Goal: Task Accomplishment & Management: Manage account settings

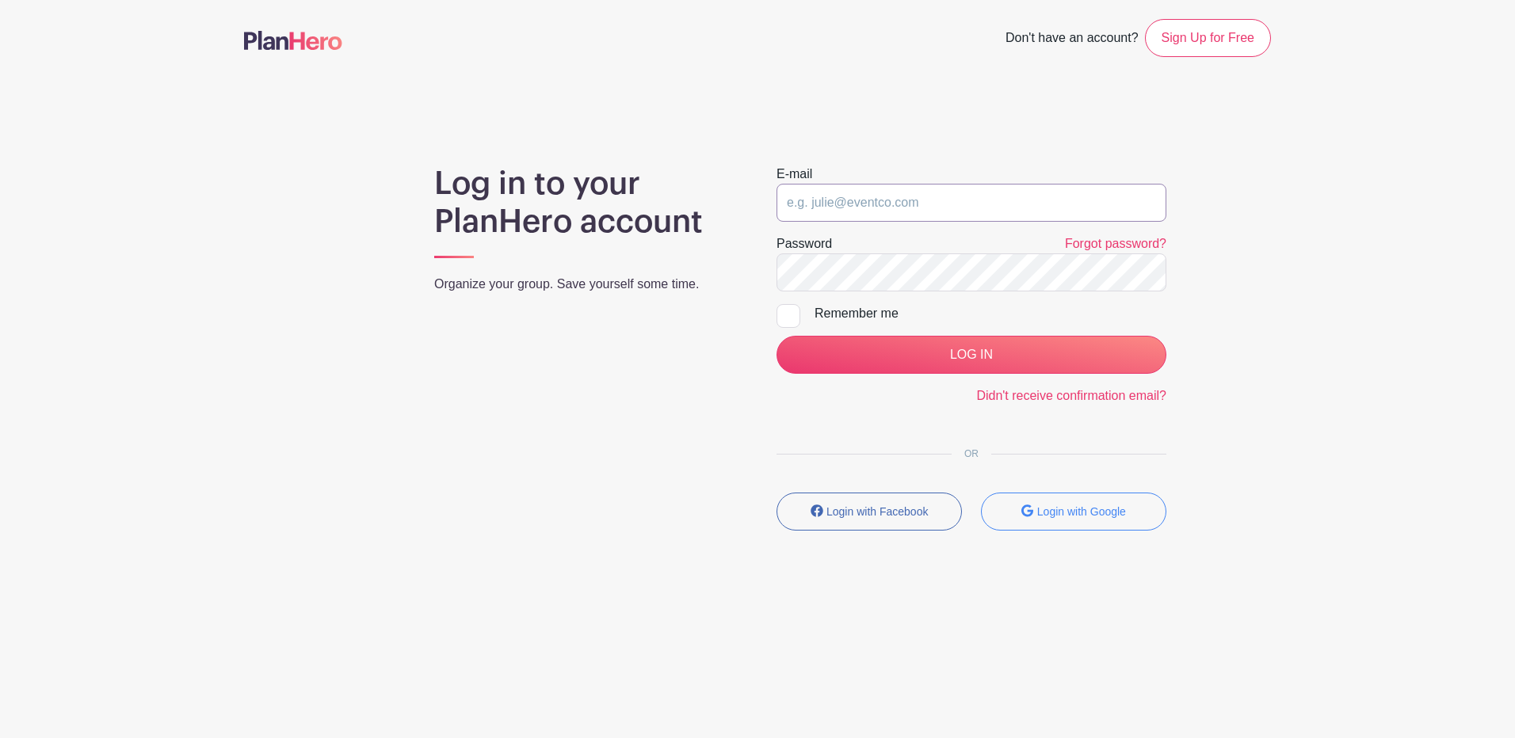
click at [837, 204] on input "email" at bounding box center [971, 203] width 390 height 38
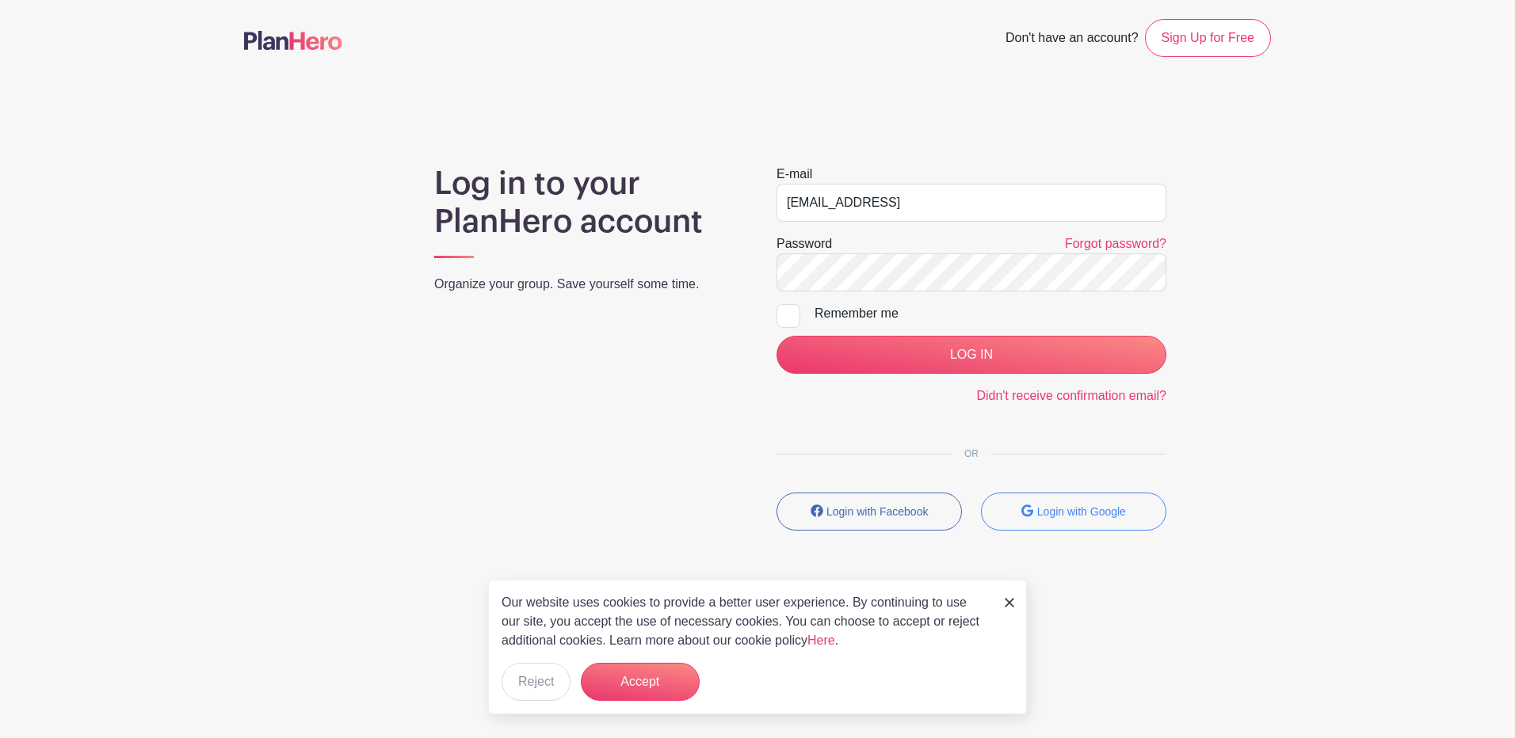
type input "[EMAIL_ADDRESS][DOMAIN_NAME]"
drag, startPoint x: 1240, startPoint y: 315, endPoint x: 1227, endPoint y: 322, distance: 15.2
click at [1244, 312] on div "Log in to your PlanHero account Organize your group. Save yourself some time. E…" at bounding box center [757, 354] width 1027 height 379
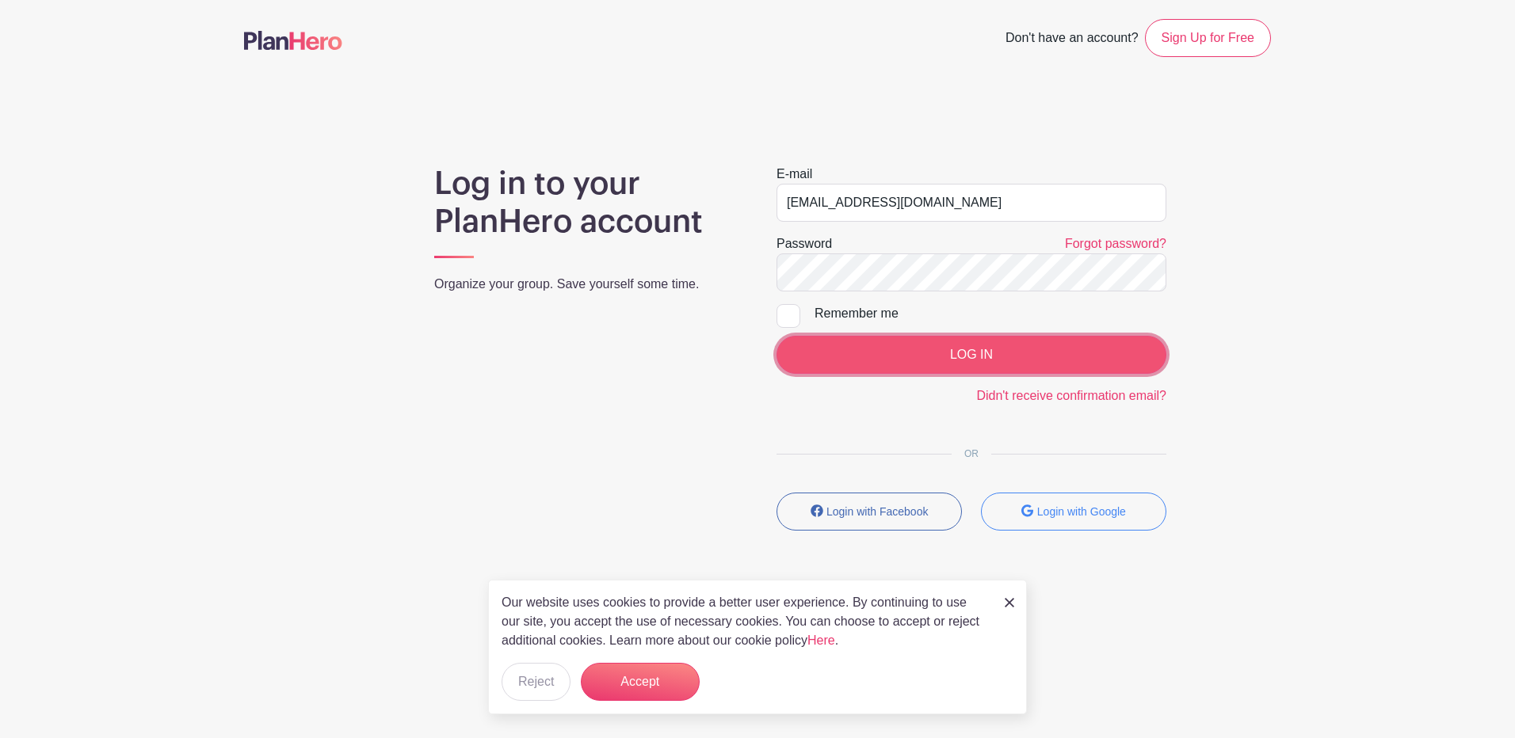
click at [888, 349] on input "LOG IN" at bounding box center [971, 355] width 390 height 38
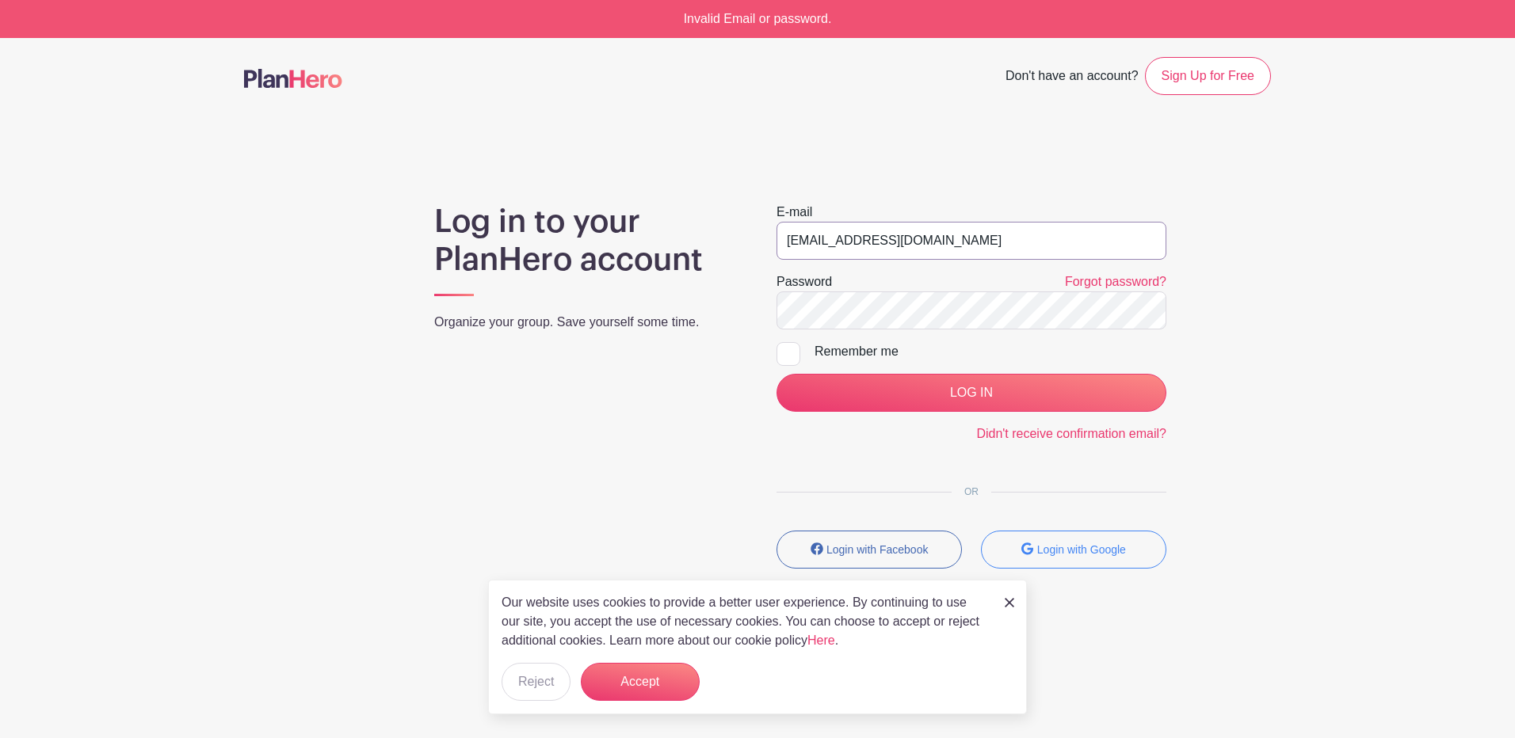
click at [960, 244] on input "[EMAIL_ADDRESS][DOMAIN_NAME]" at bounding box center [971, 241] width 390 height 38
drag, startPoint x: 963, startPoint y: 245, endPoint x: 703, endPoint y: 270, distance: 261.1
click at [703, 270] on div "Log in to your PlanHero account Organize your group. Save yourself some time. E…" at bounding box center [757, 392] width 1027 height 379
click at [1023, 248] on input "vo" at bounding box center [971, 241] width 390 height 38
drag, startPoint x: 1293, startPoint y: 333, endPoint x: 1293, endPoint y: 343, distance: 9.5
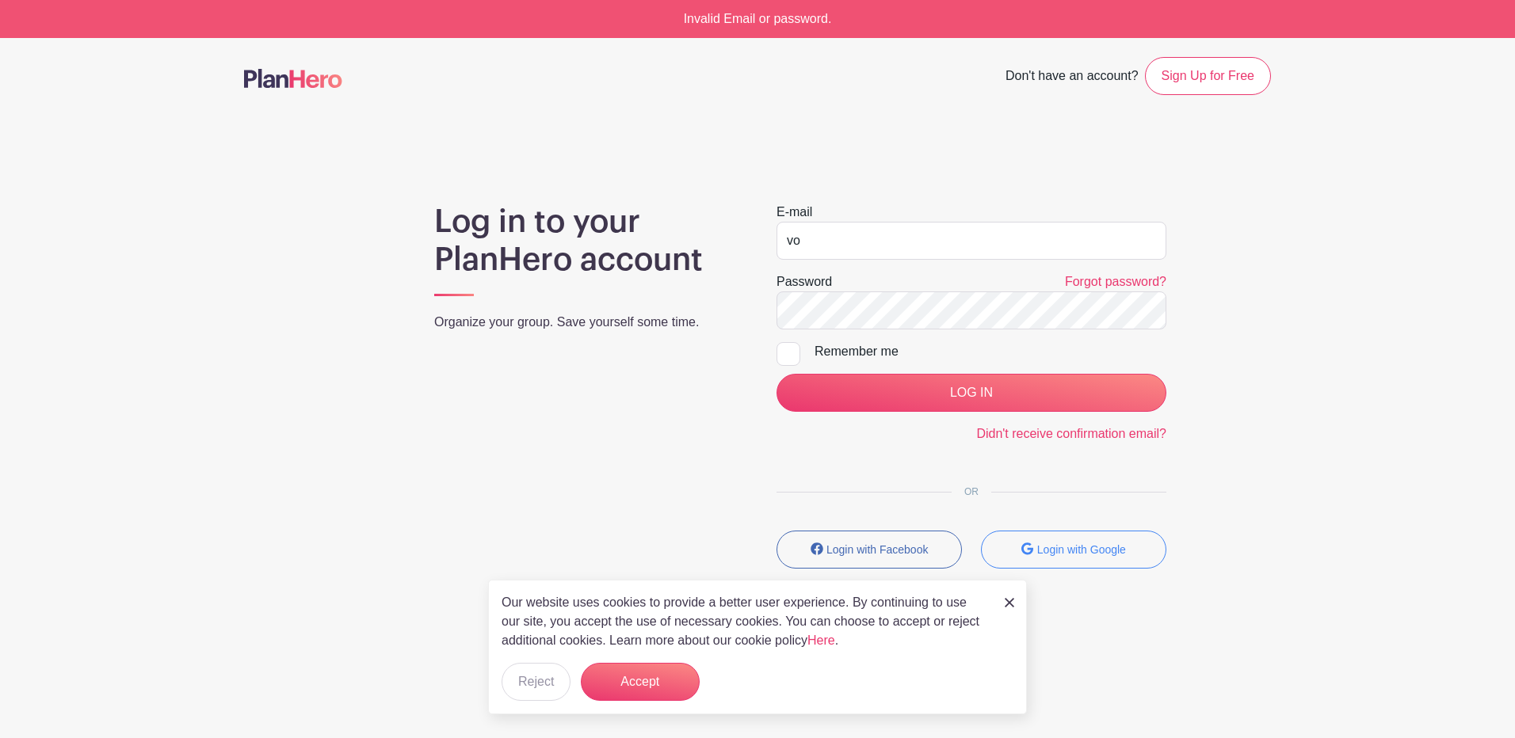
click at [1294, 342] on main "Don't have an account? Sign Up for Free Log in to your PlanHero account Organiz…" at bounding box center [757, 359] width 1515 height 642
click at [857, 248] on input "vo" at bounding box center [971, 241] width 390 height 38
type input "[EMAIL_ADDRESS][DOMAIN_NAME]"
click at [728, 318] on div "Log in to your PlanHero account Organize your group. Save yourself some time. E…" at bounding box center [757, 392] width 1027 height 379
click at [1345, 337] on main "Don't have an account? Sign Up for Free Log in to your PlanHero account Organiz…" at bounding box center [757, 359] width 1515 height 642
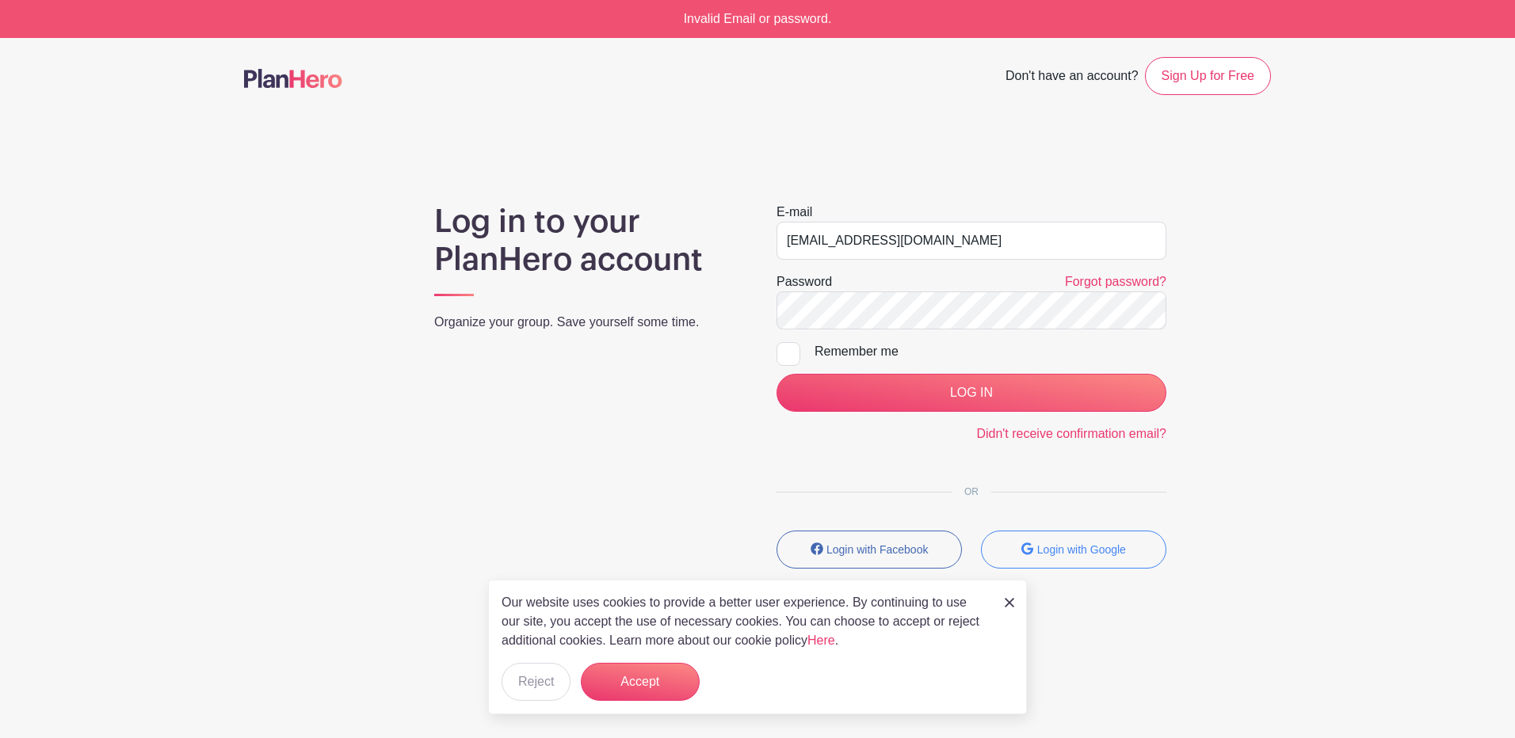
click at [781, 356] on div at bounding box center [788, 354] width 24 height 24
click at [781, 353] on input "Remember me" at bounding box center [781, 347] width 10 height 10
checkbox input "true"
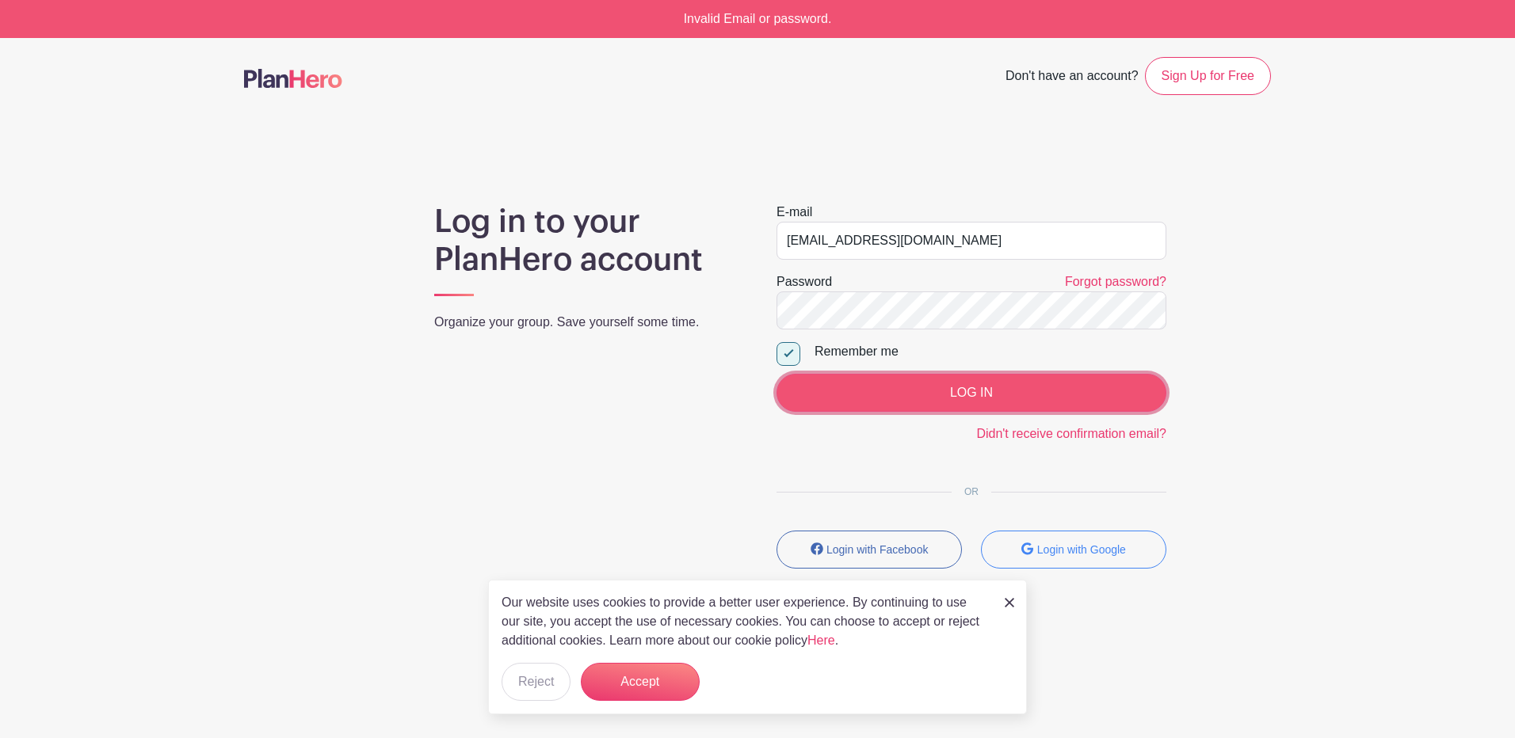
click at [854, 381] on input "LOG IN" at bounding box center [971, 393] width 390 height 38
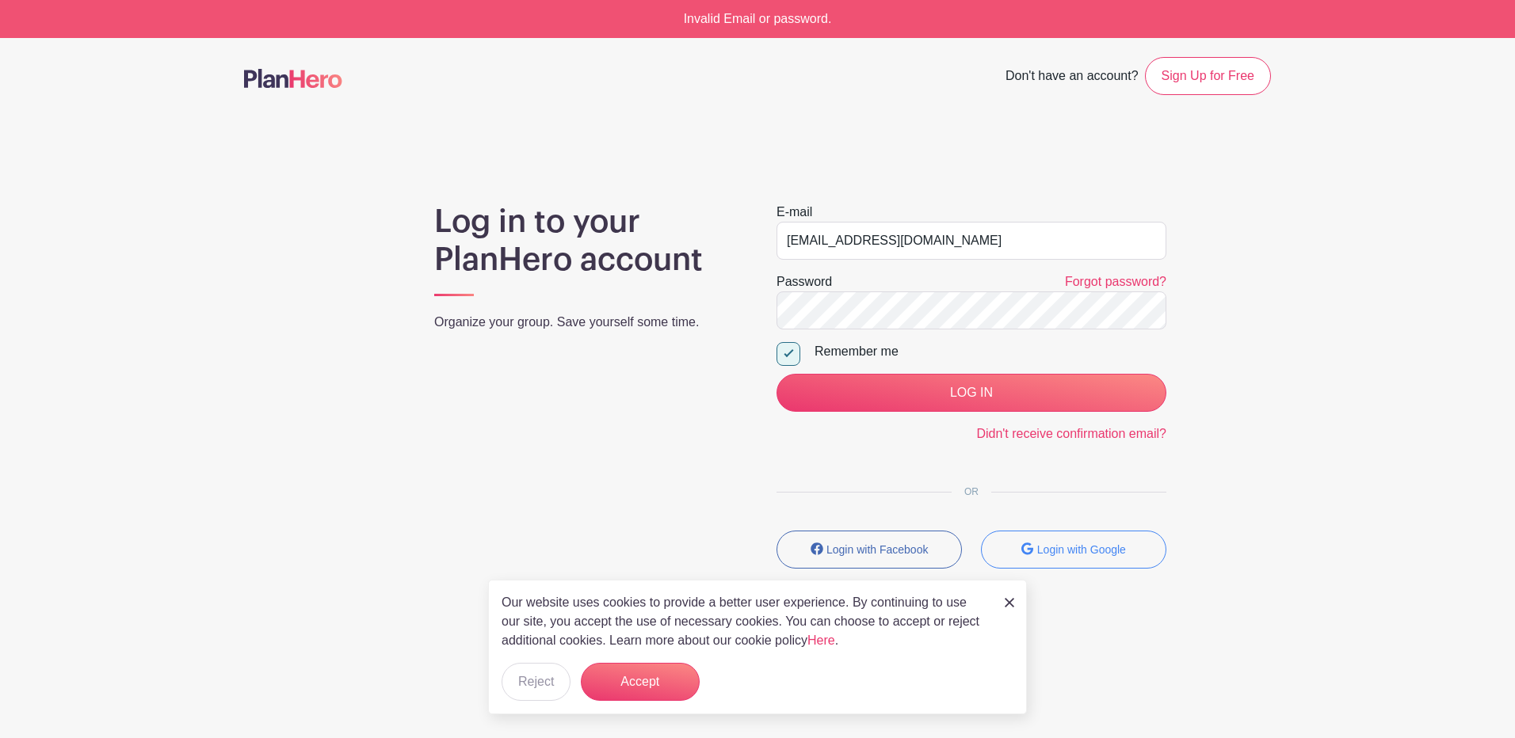
click at [1280, 394] on main "Don't have an account? Sign Up for Free Log in to your PlanHero account Organiz…" at bounding box center [757, 359] width 1515 height 642
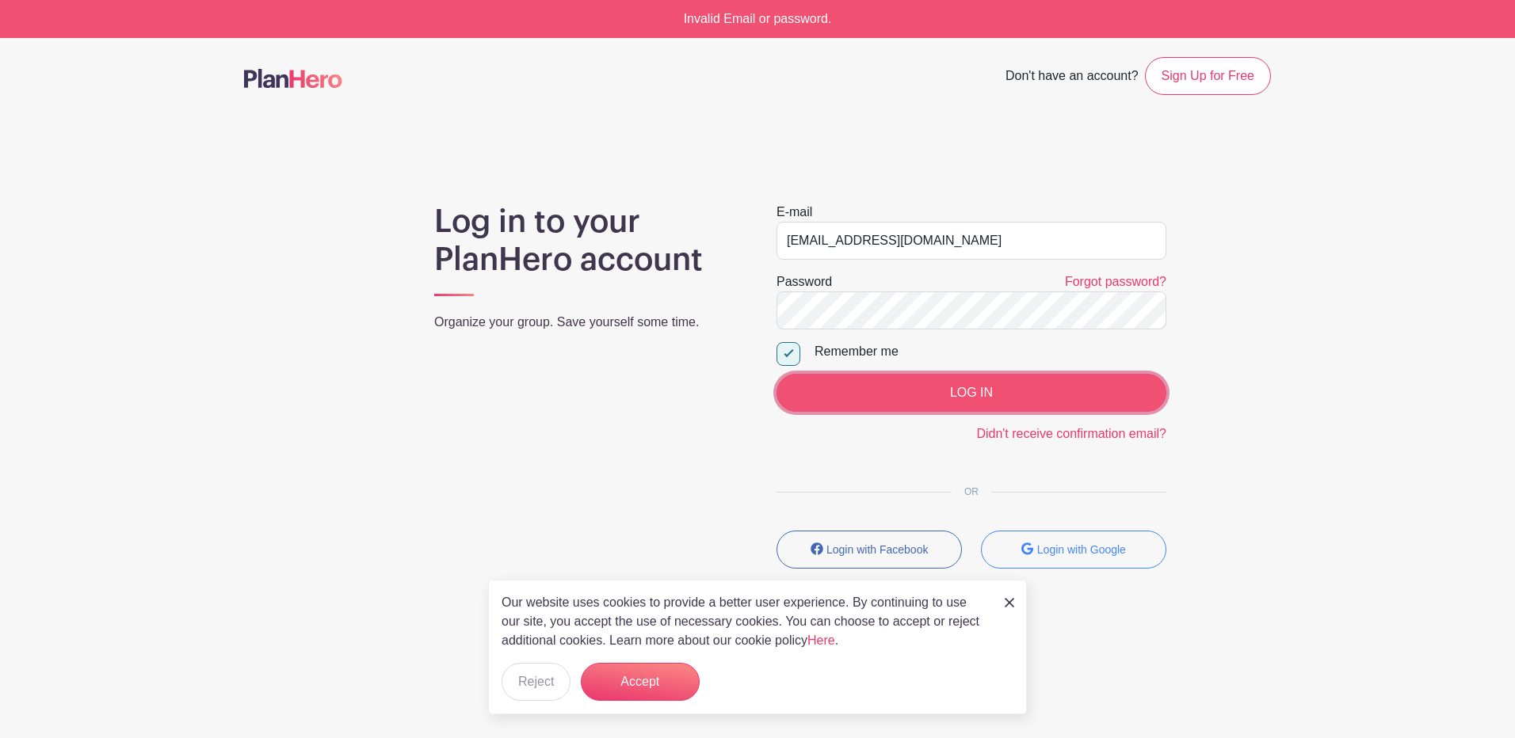
click at [1119, 406] on input "LOG IN" at bounding box center [971, 393] width 390 height 38
click at [1138, 396] on input "LOG IN" at bounding box center [971, 393] width 390 height 38
click at [881, 384] on input "LOG IN" at bounding box center [971, 393] width 390 height 38
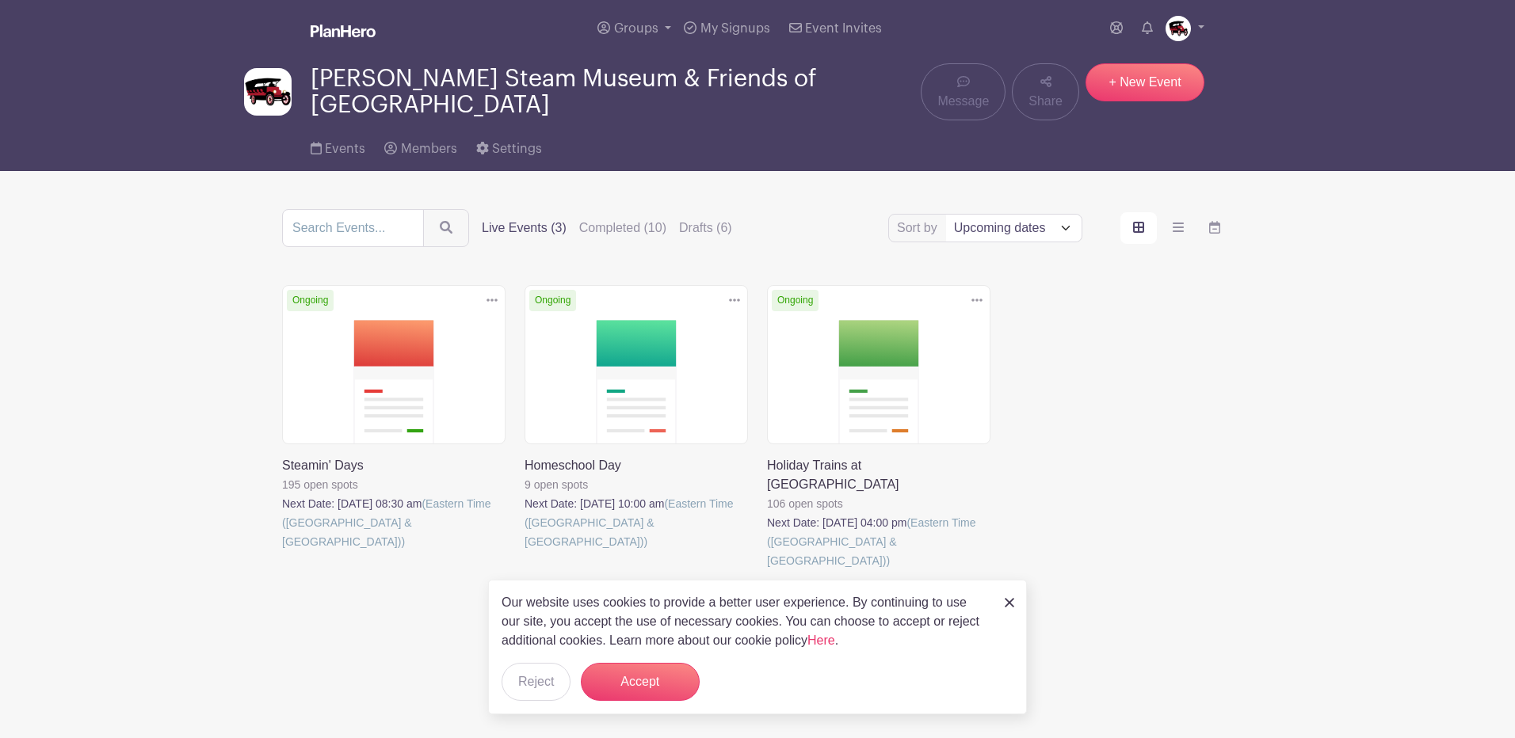
click at [282, 551] on link at bounding box center [282, 551] width 0 height 0
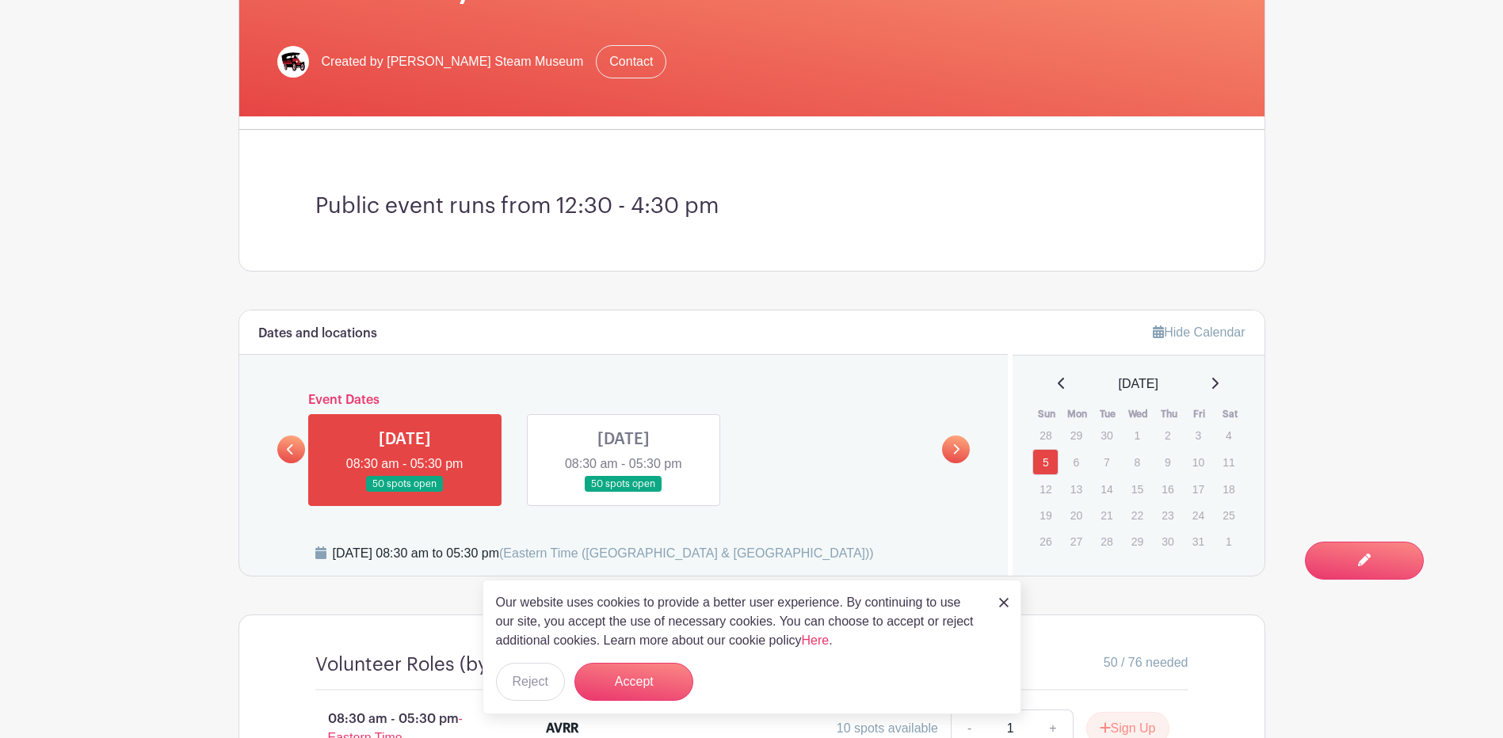
scroll to position [158, 0]
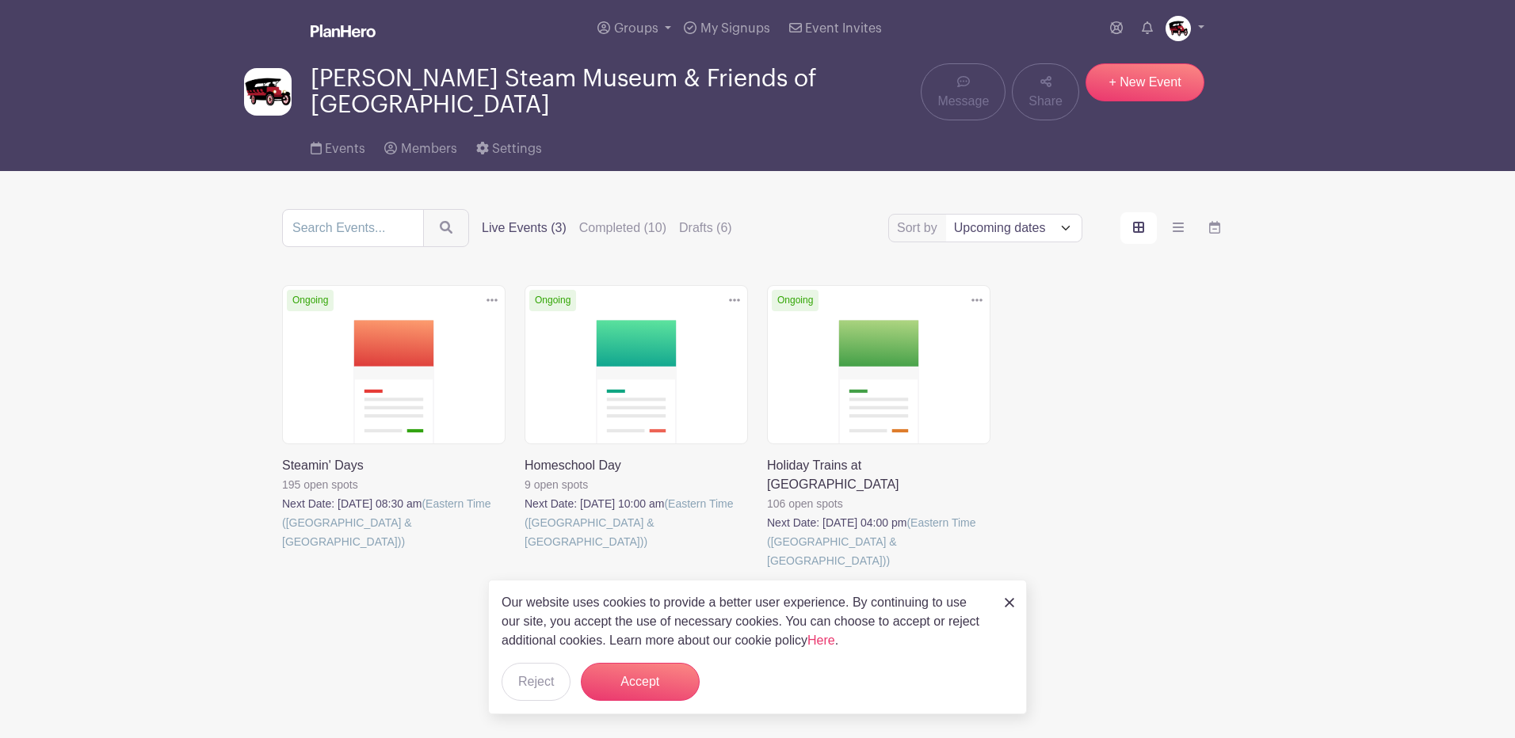
click at [524, 551] on link at bounding box center [524, 551] width 0 height 0
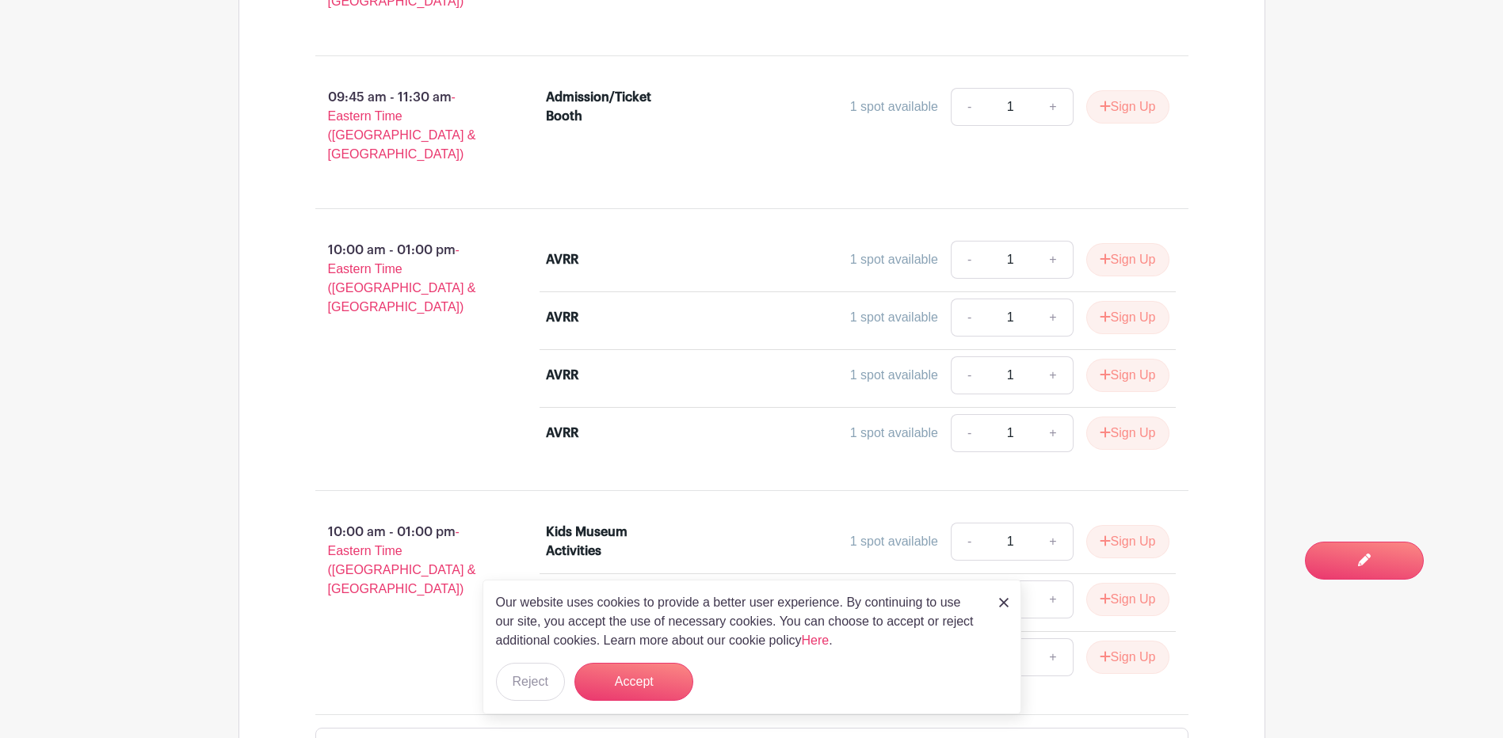
scroll to position [1193, 0]
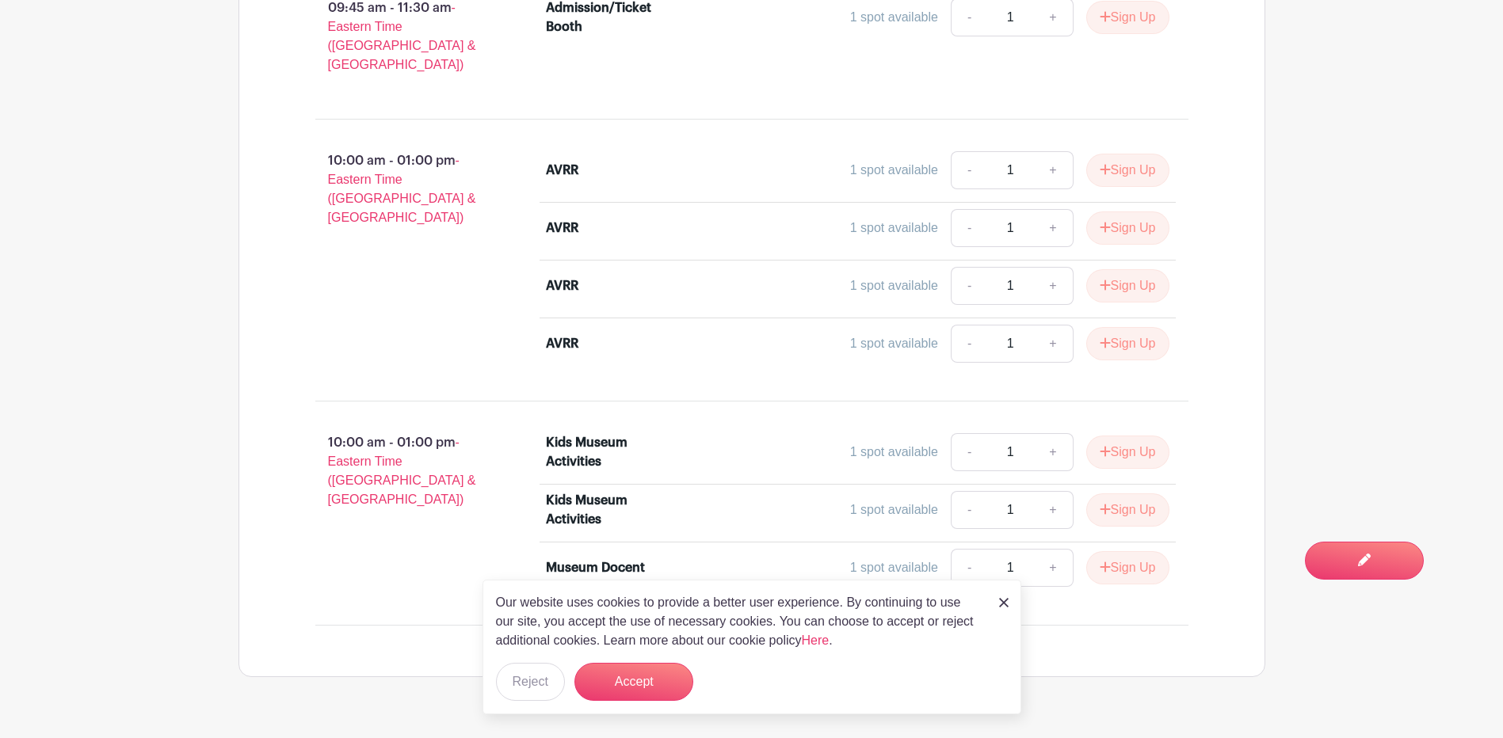
click at [1008, 601] on div "Our website uses cookies to provide a better user experience. By continuing to …" at bounding box center [751, 647] width 539 height 135
click at [1006, 600] on img at bounding box center [1004, 603] width 10 height 10
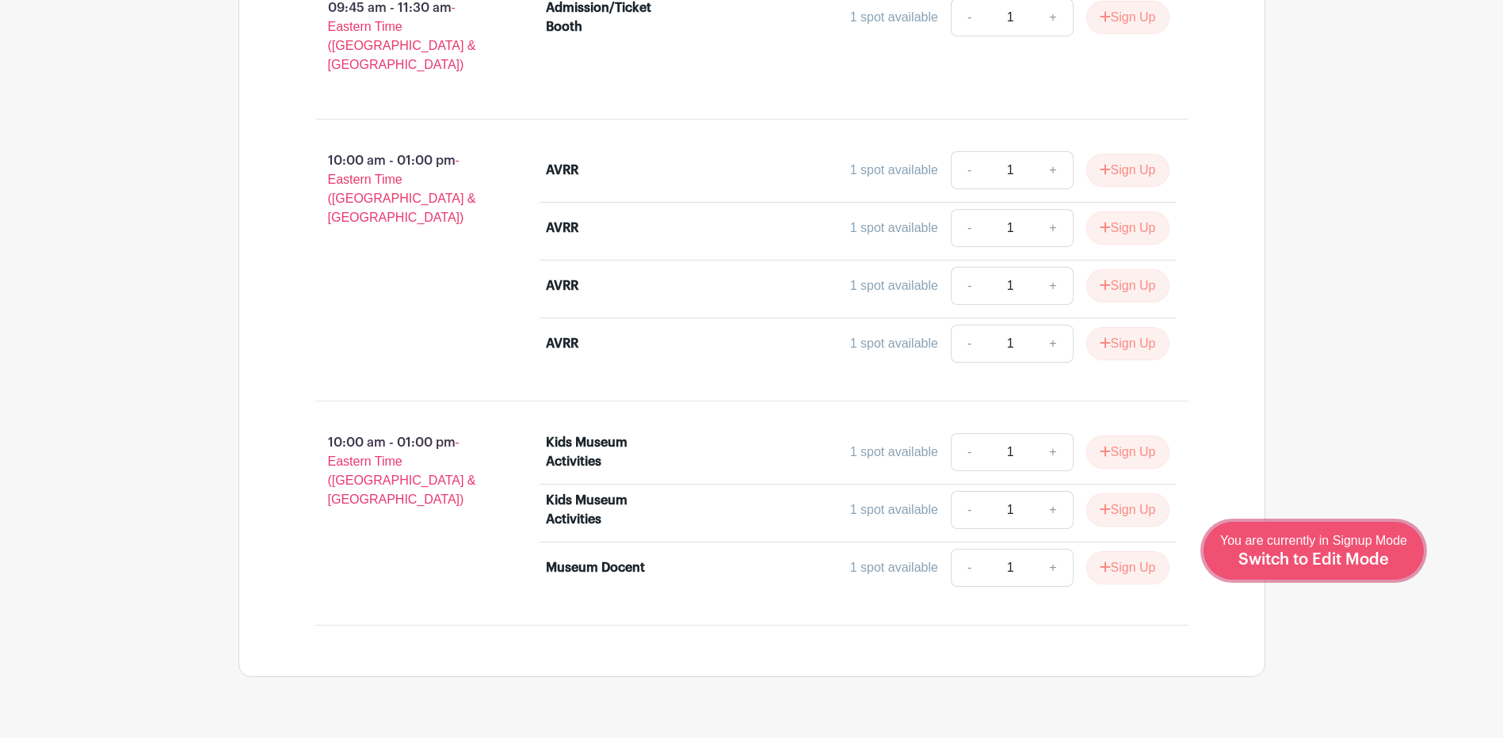
click at [1329, 554] on span "Switch to Edit Mode" at bounding box center [1313, 560] width 151 height 16
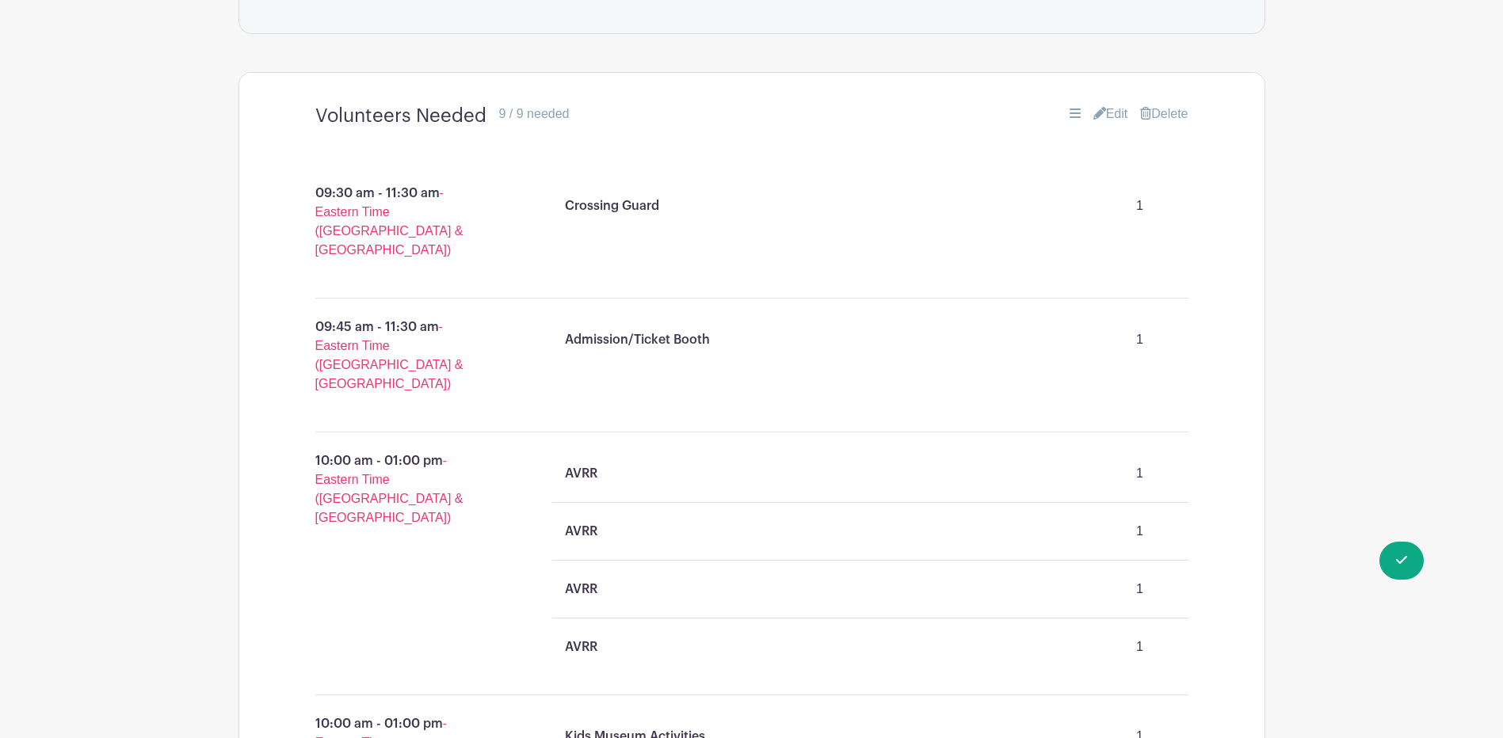
scroll to position [871, 0]
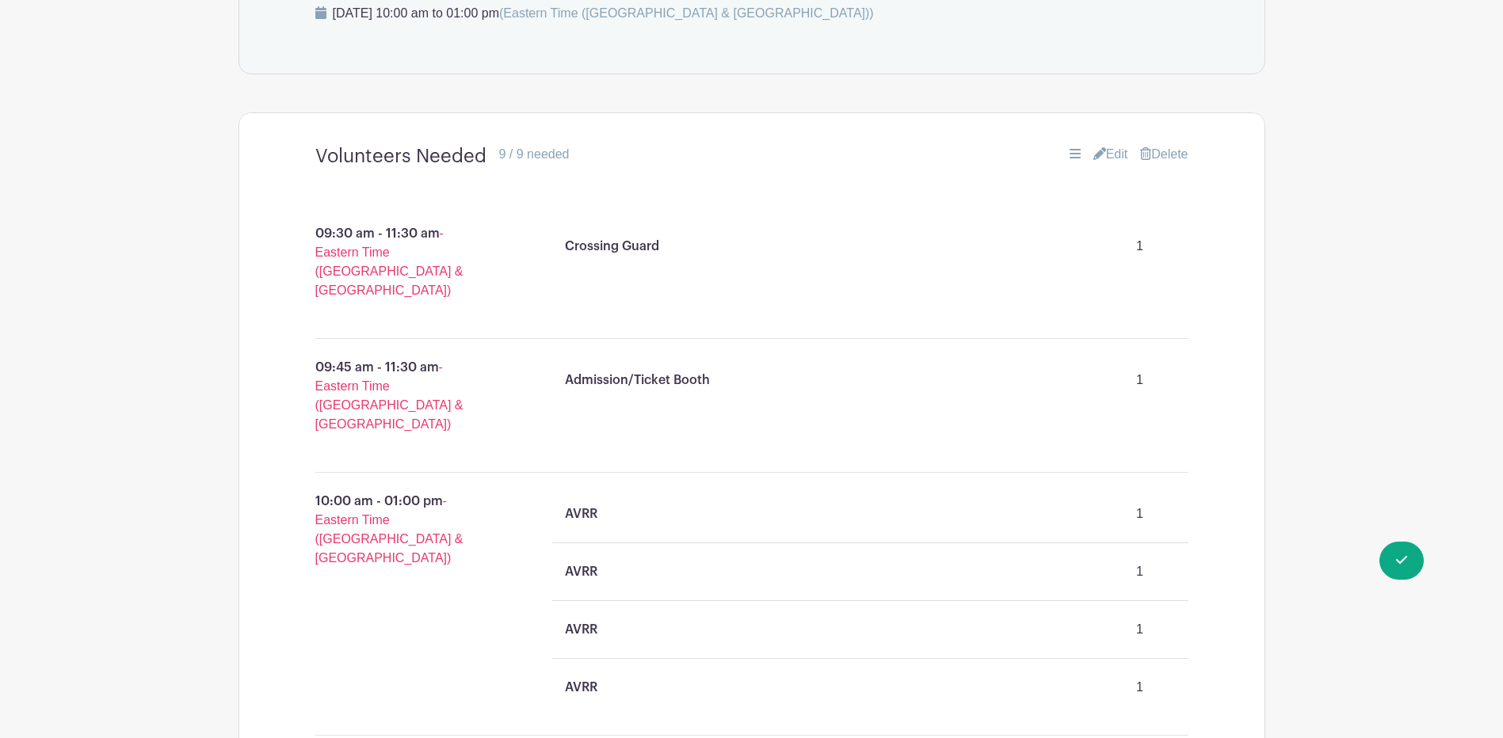
click at [1104, 154] on link "Edit" at bounding box center [1110, 154] width 35 height 19
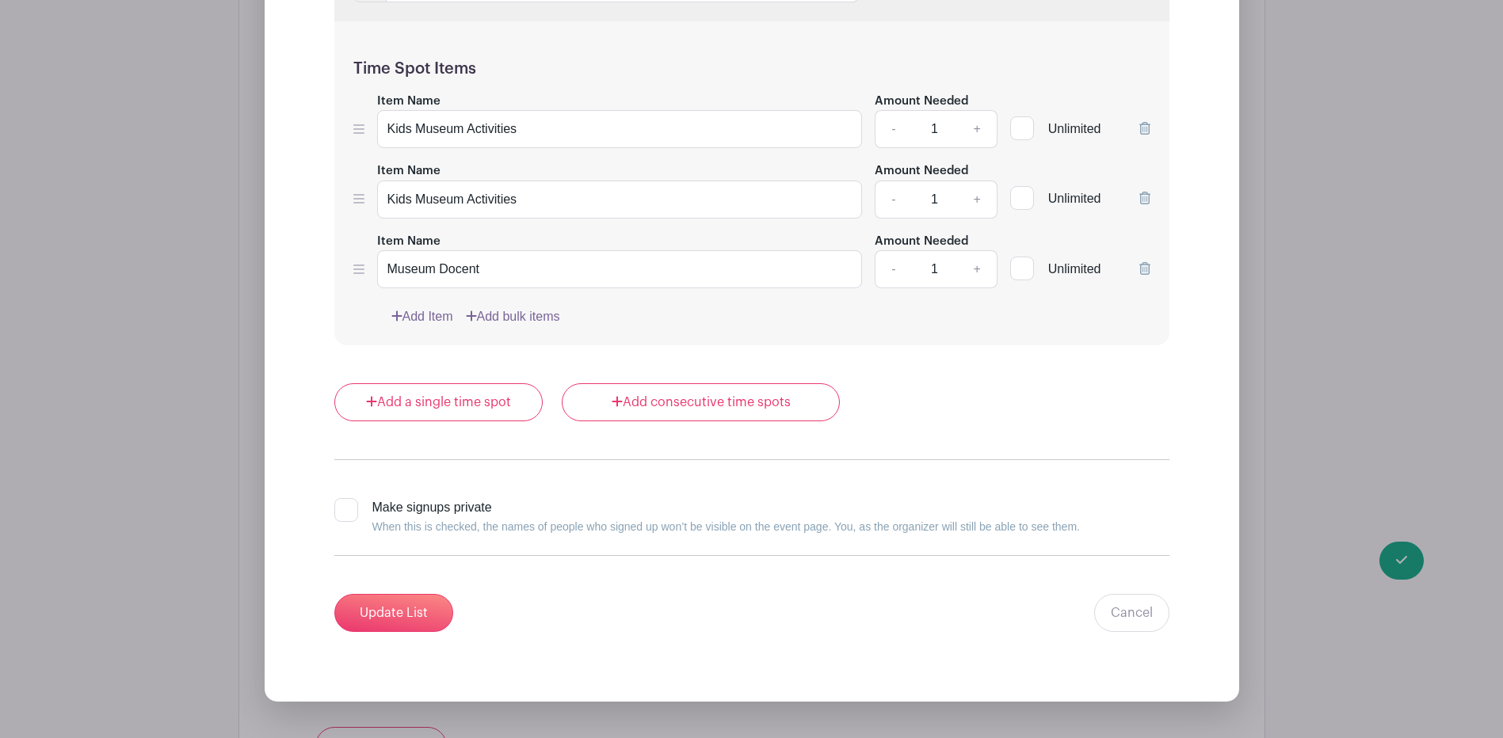
scroll to position [2456, 0]
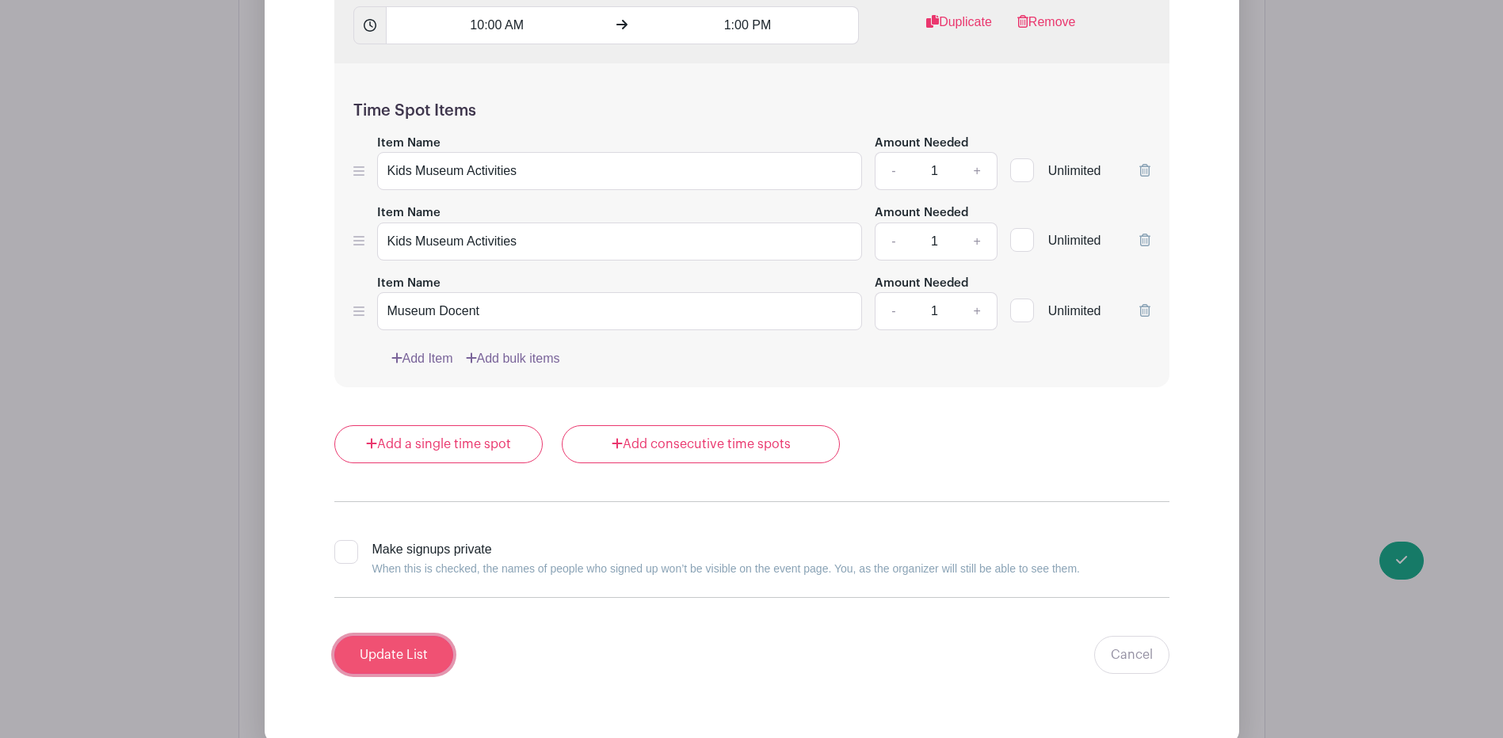
click at [406, 657] on input "Update List" at bounding box center [393, 655] width 119 height 38
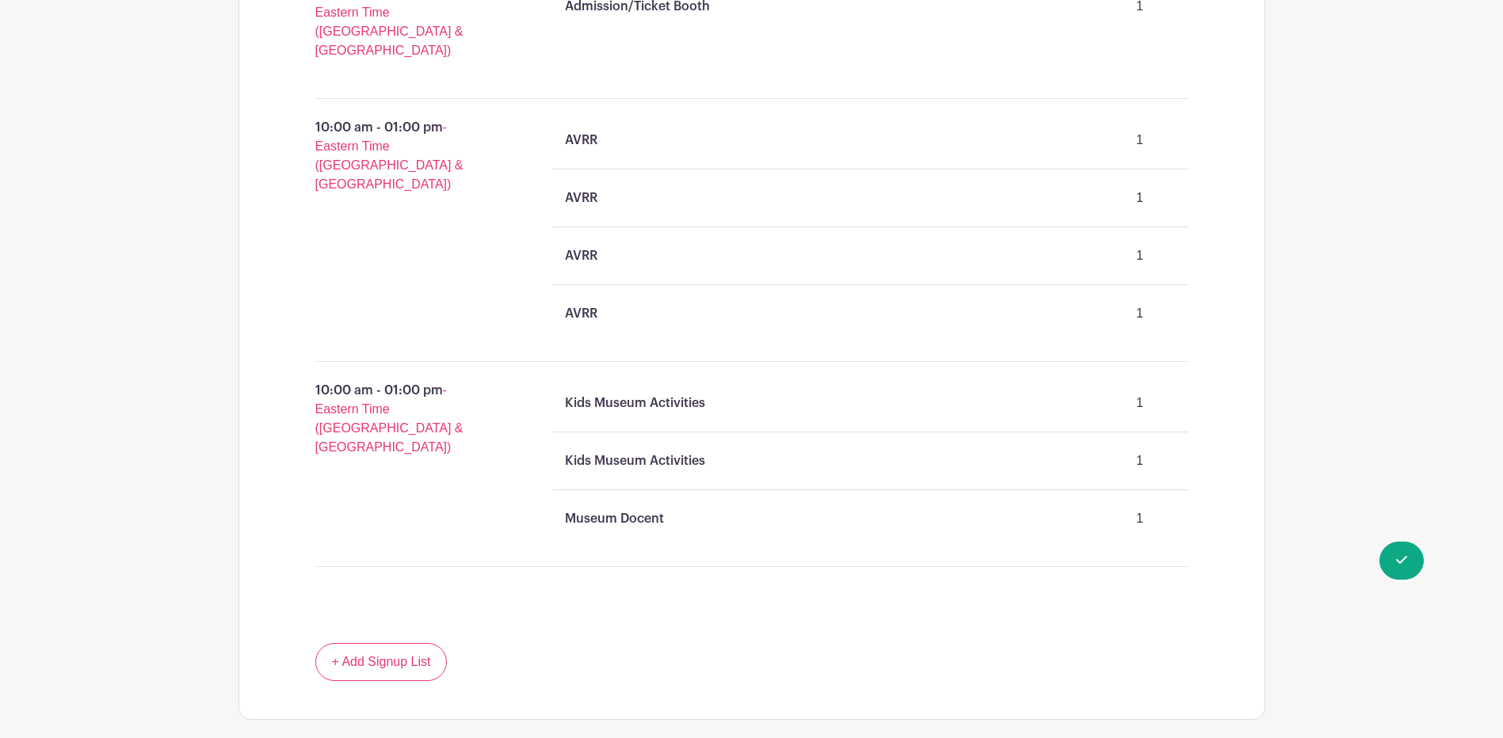
scroll to position [1242, 0]
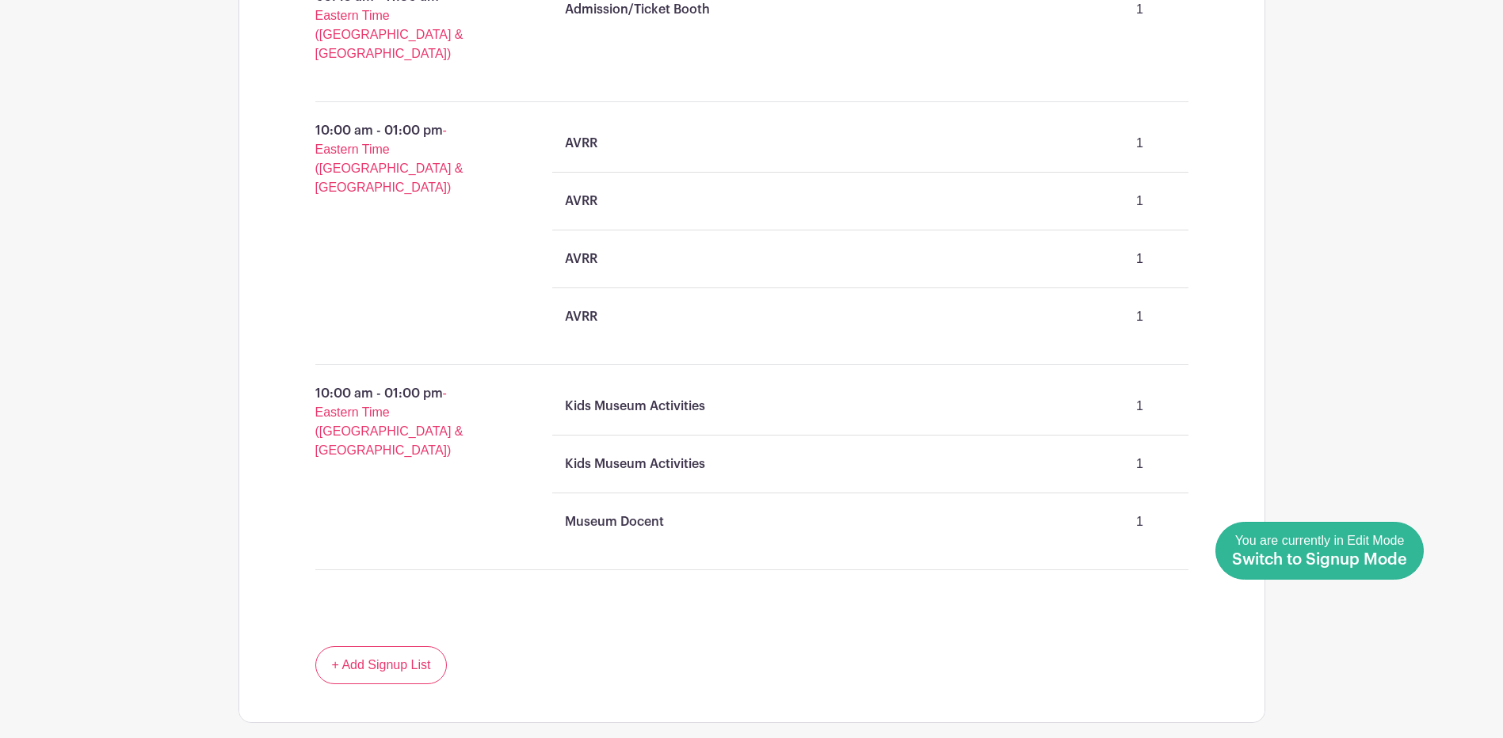
click at [1421, 566] on div "You're currently in Edit Mode. Done Editing You are currently in Edit Mode Swit…" at bounding box center [1319, 551] width 208 height 58
click at [1360, 547] on div "You are currently in Edit Mode Switch to Signup Mode" at bounding box center [1319, 551] width 175 height 39
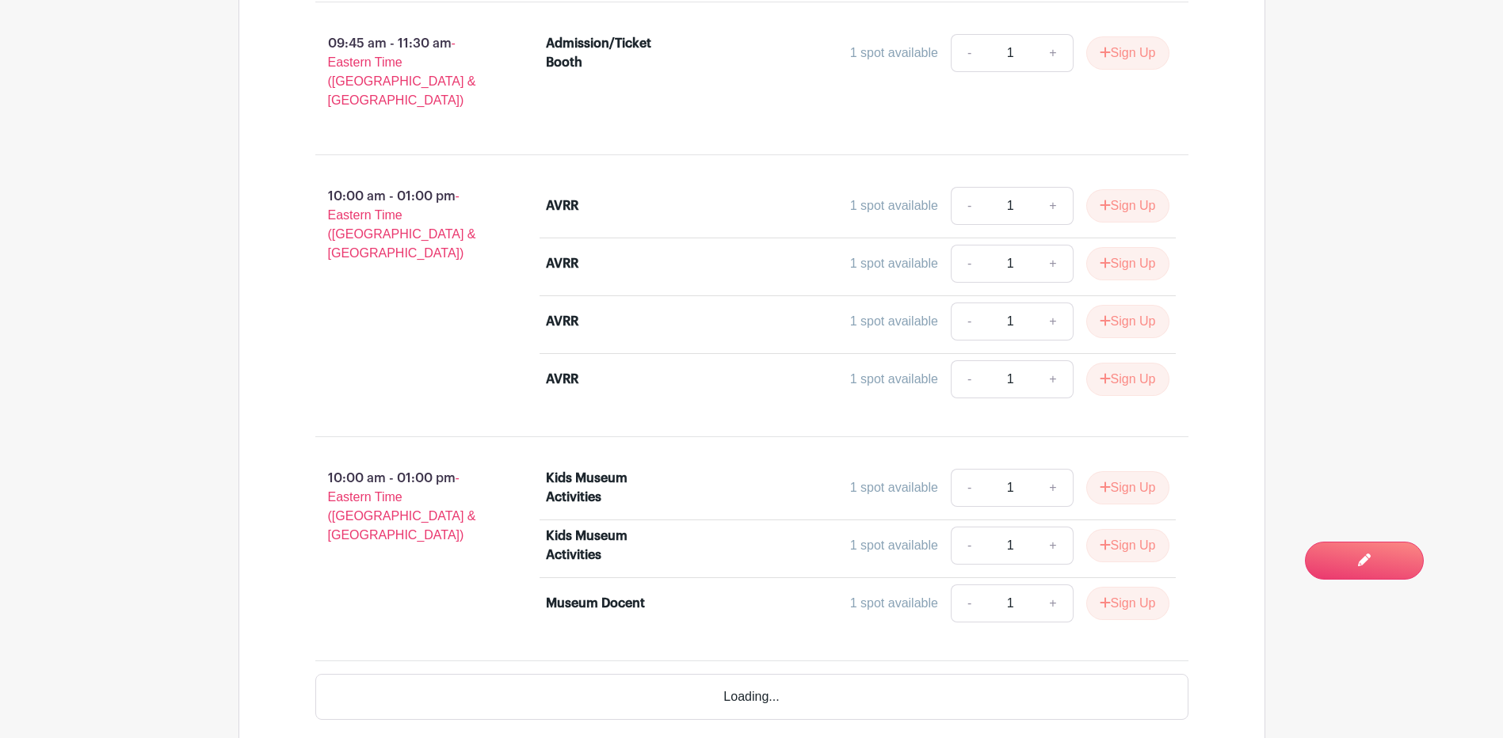
scroll to position [1188, 0]
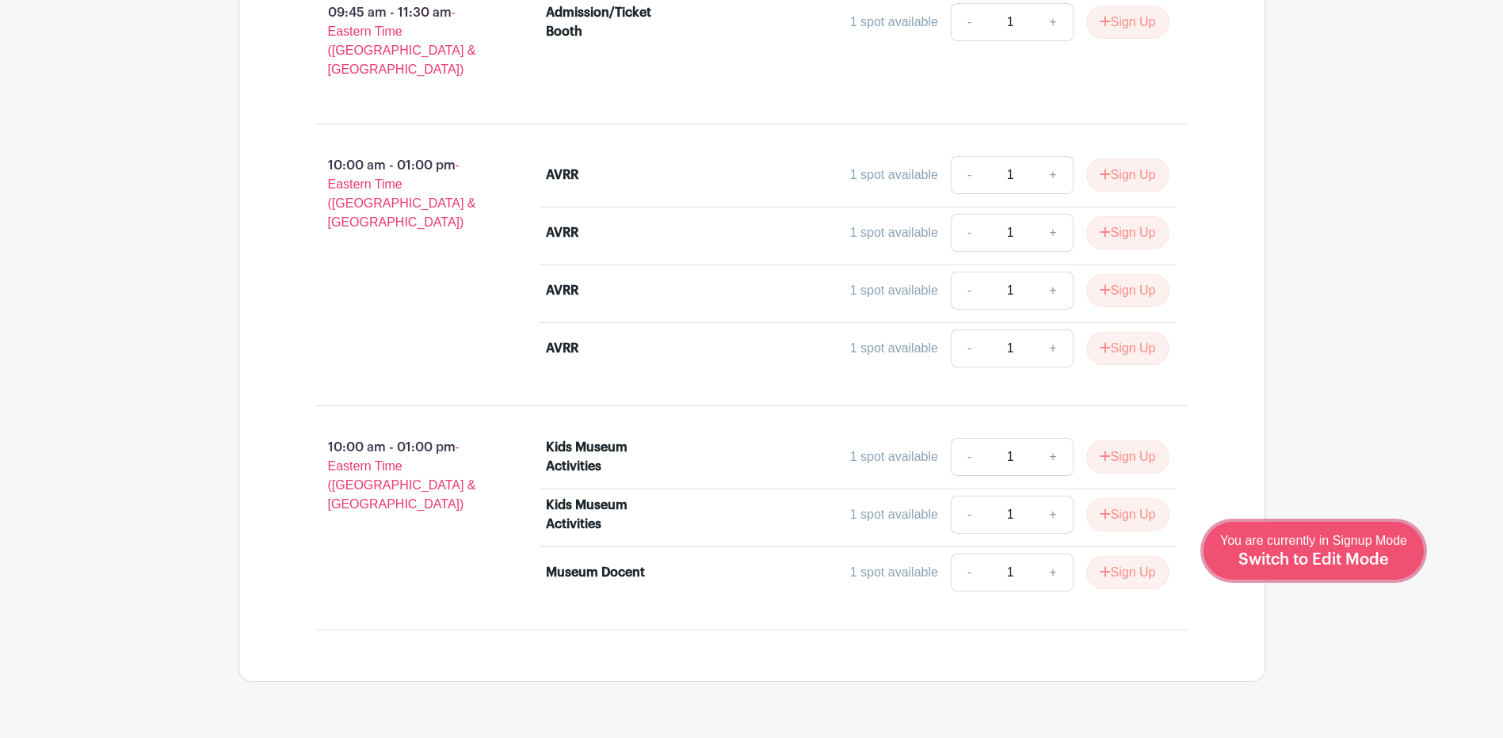
click at [1392, 548] on div "You are currently in Signup Mode Switch to Edit Mode" at bounding box center [1313, 551] width 187 height 39
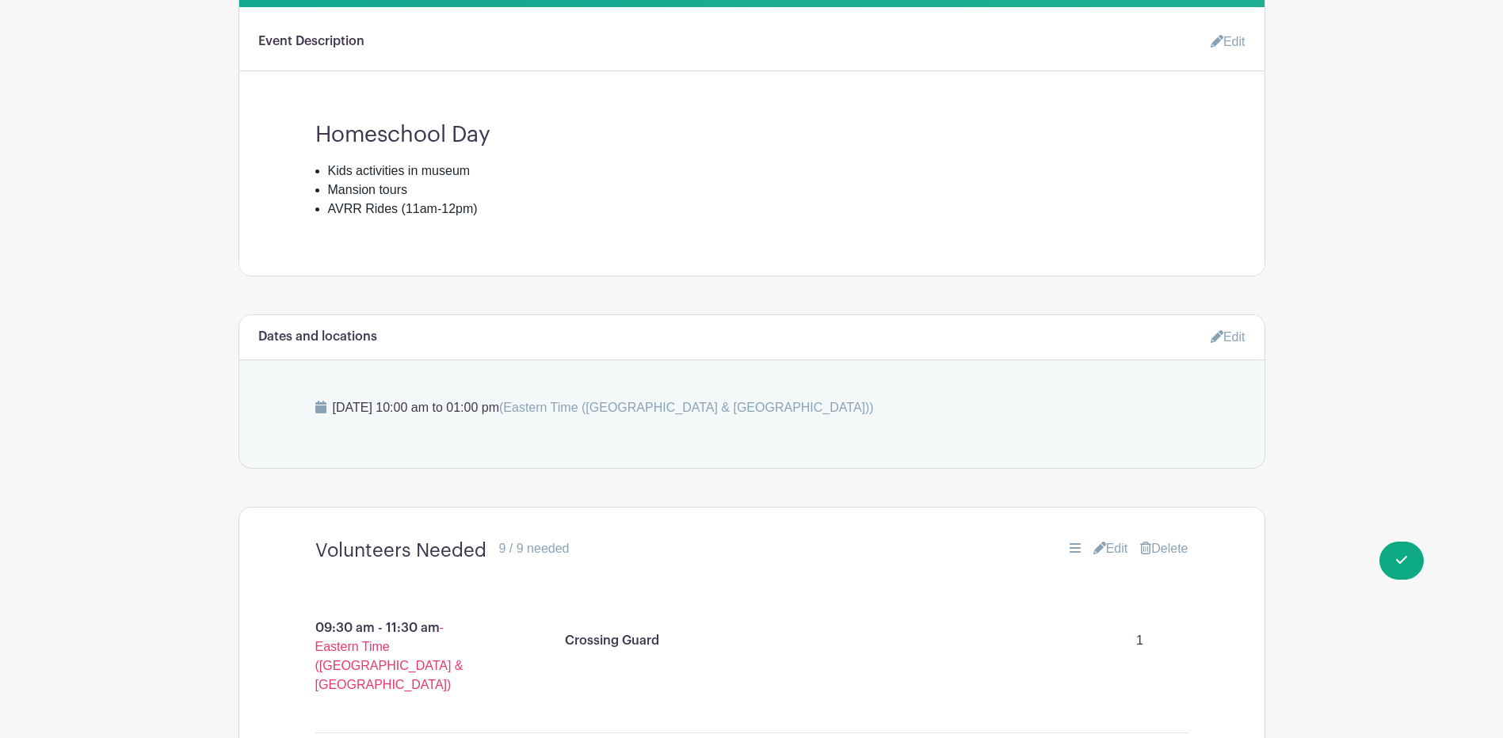
scroll to position [212, 0]
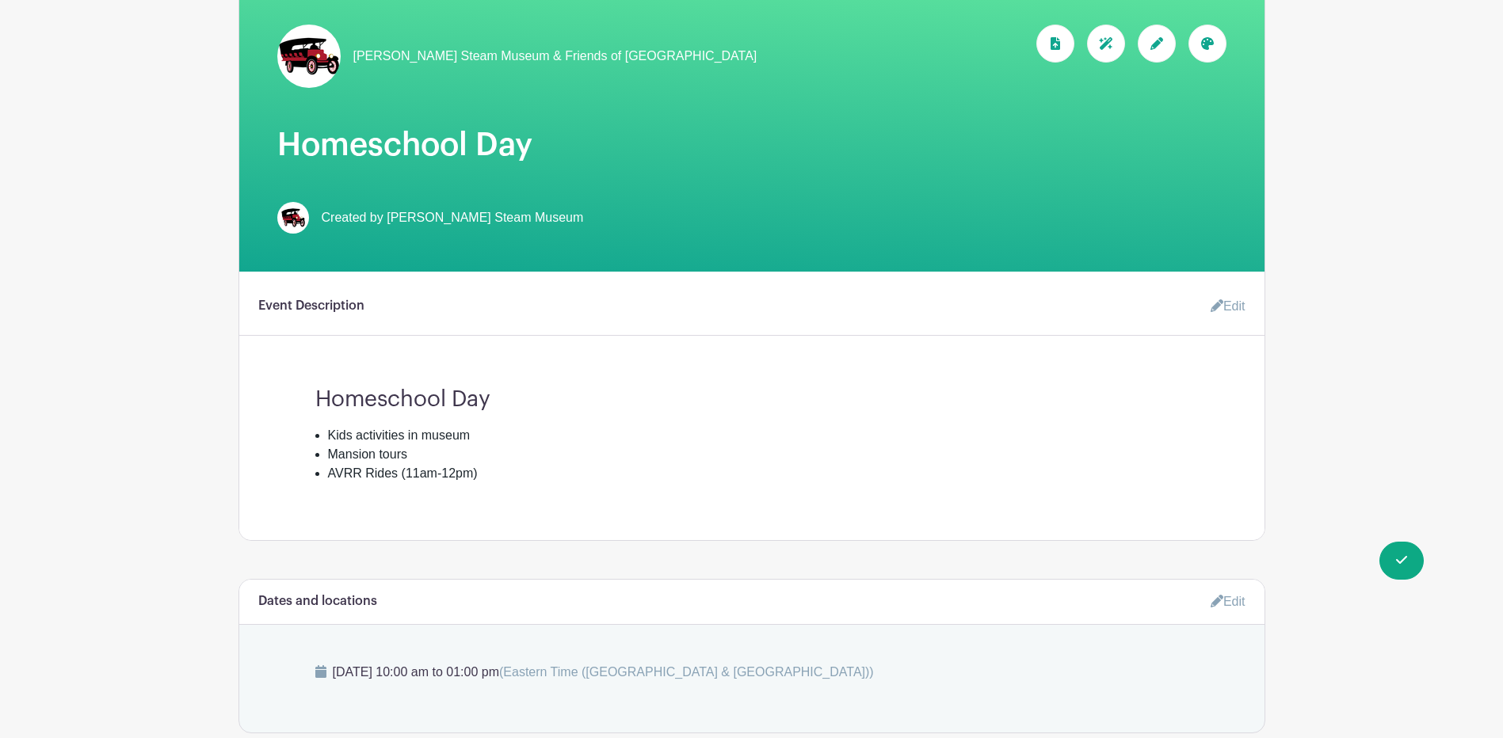
click at [1224, 594] on link "Edit" at bounding box center [1227, 602] width 35 height 26
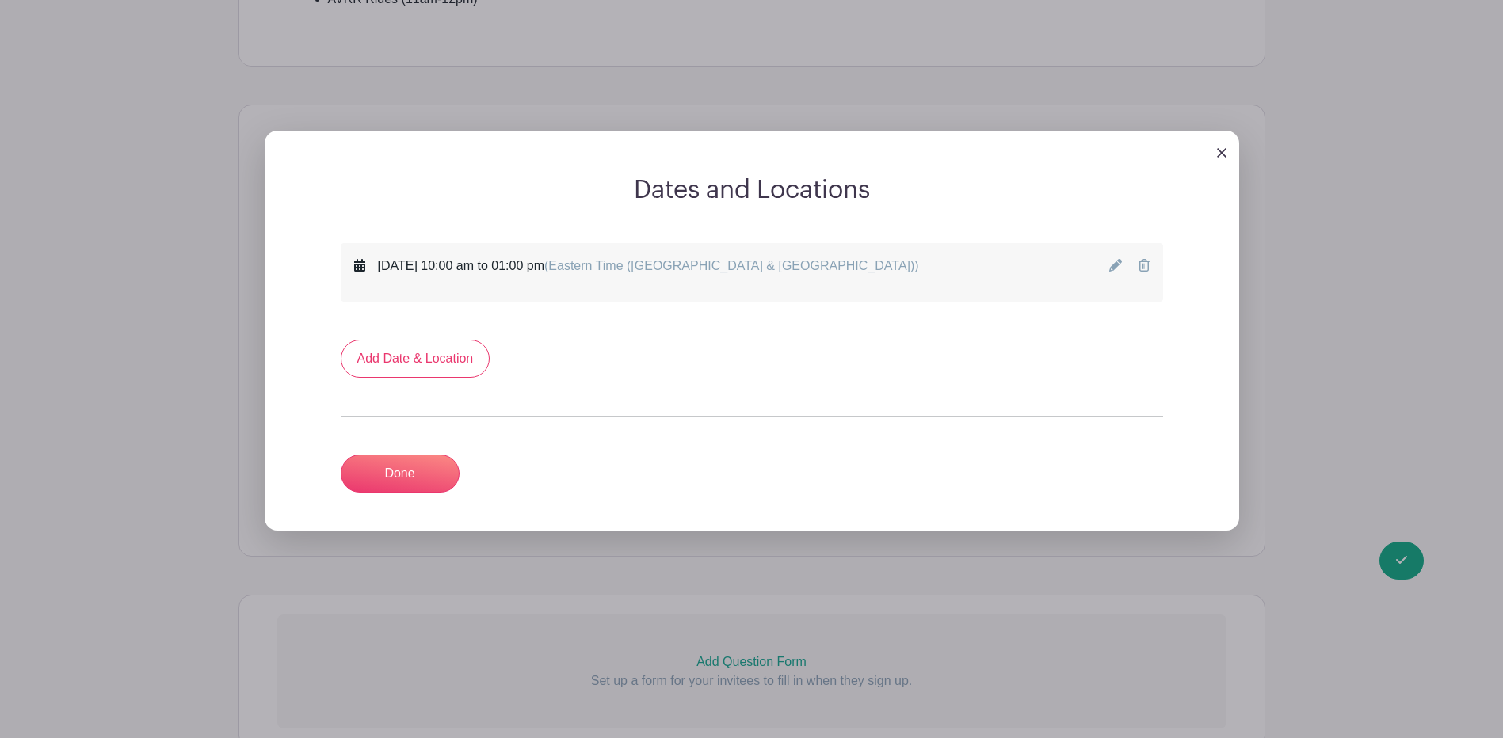
scroll to position [688, 0]
click at [1217, 147] on link at bounding box center [1222, 151] width 10 height 13
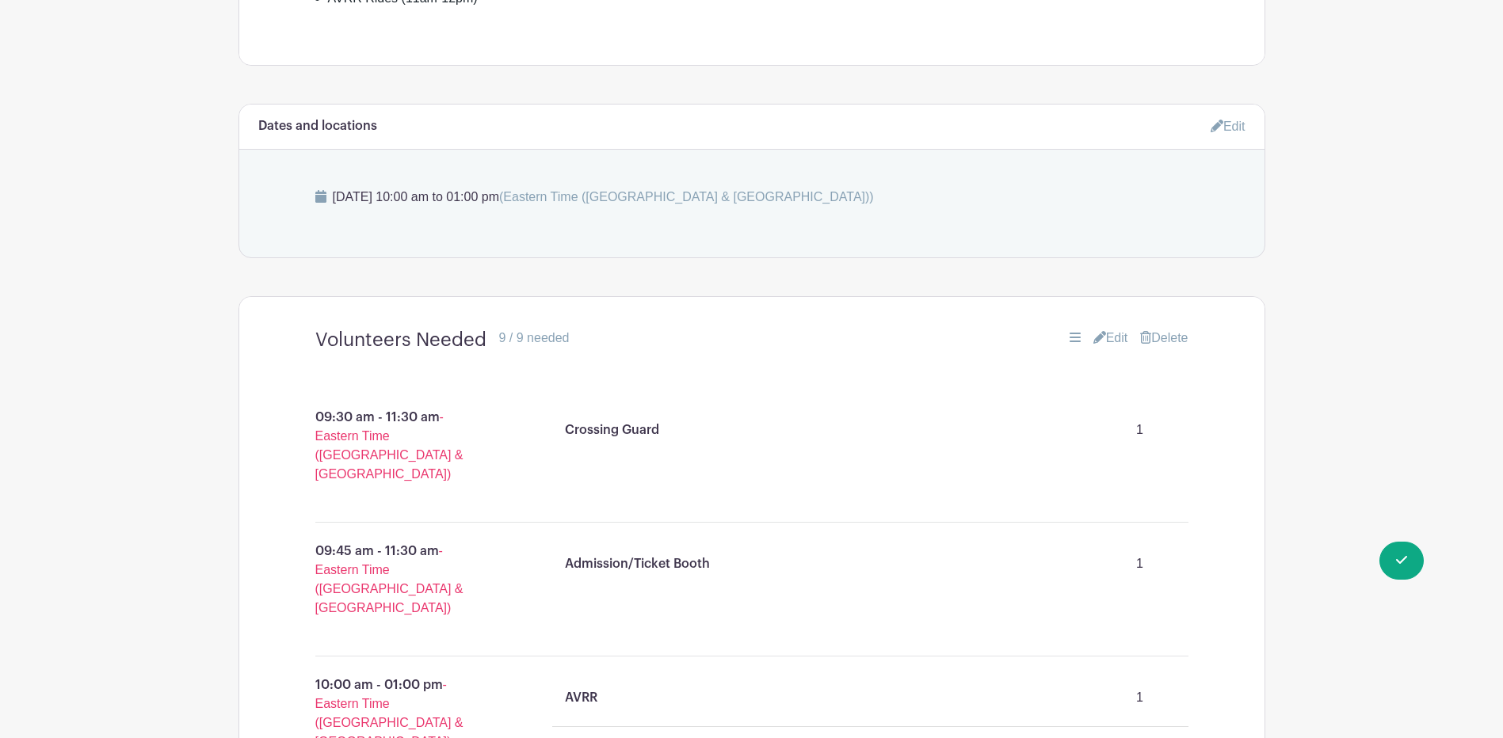
click at [1104, 337] on link "Edit" at bounding box center [1110, 338] width 35 height 19
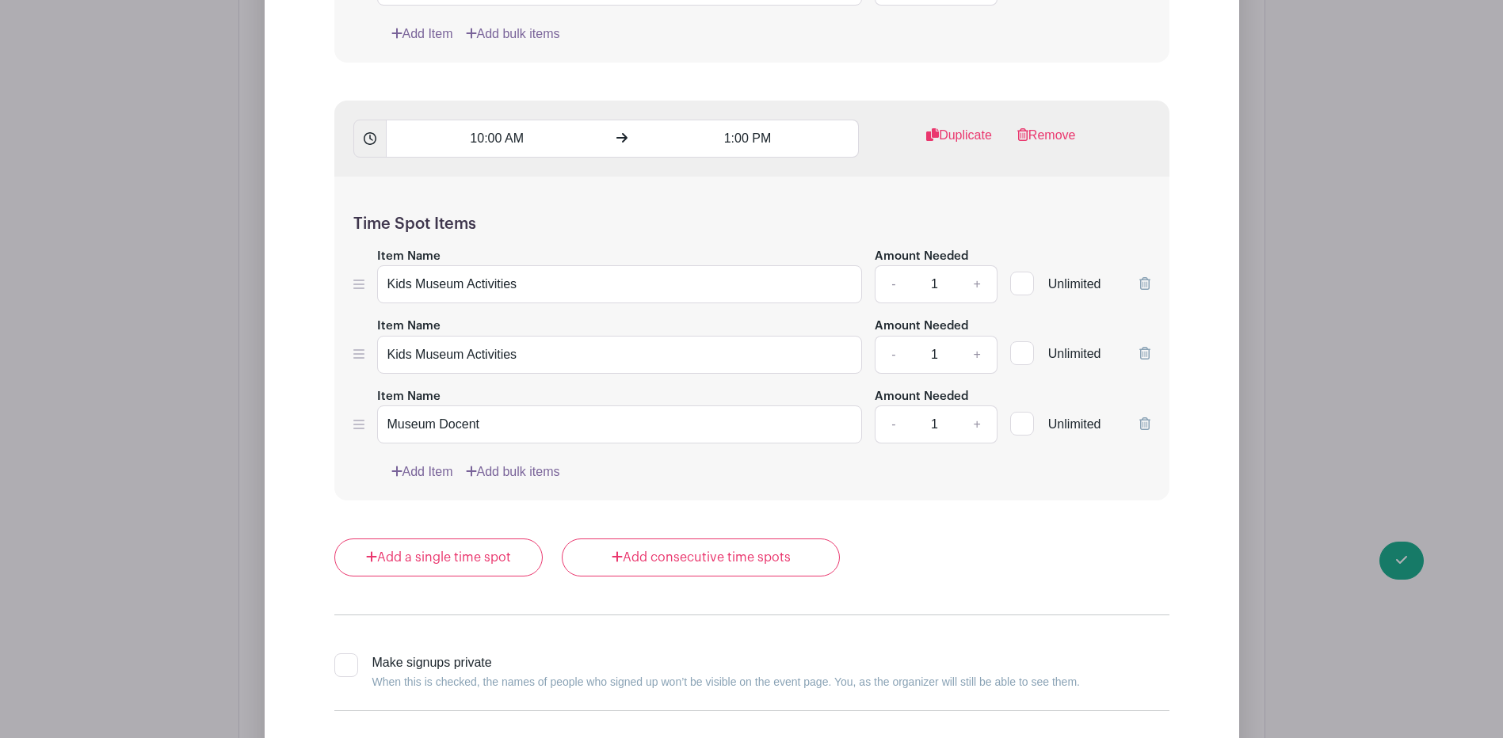
scroll to position [2351, 0]
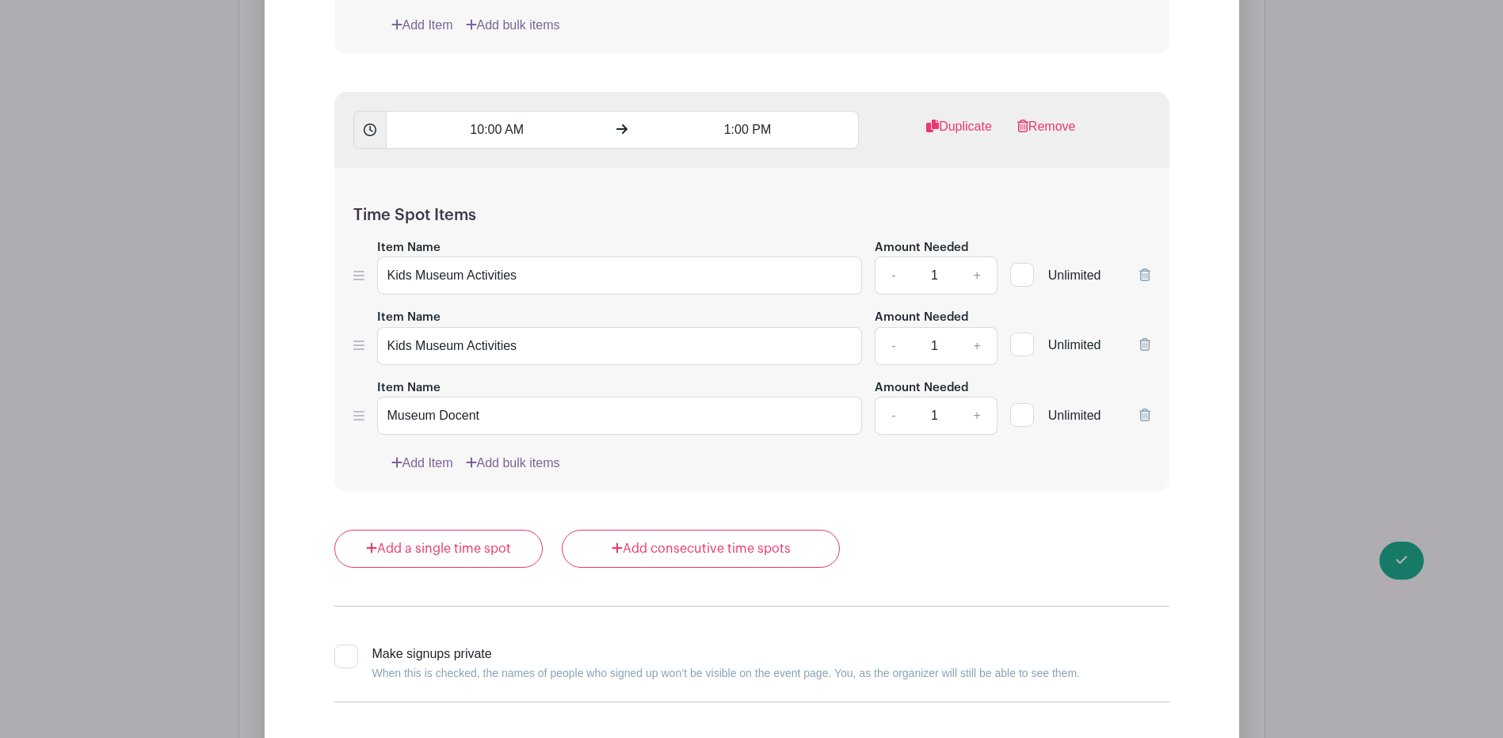
click at [1149, 341] on icon at bounding box center [1144, 344] width 11 height 13
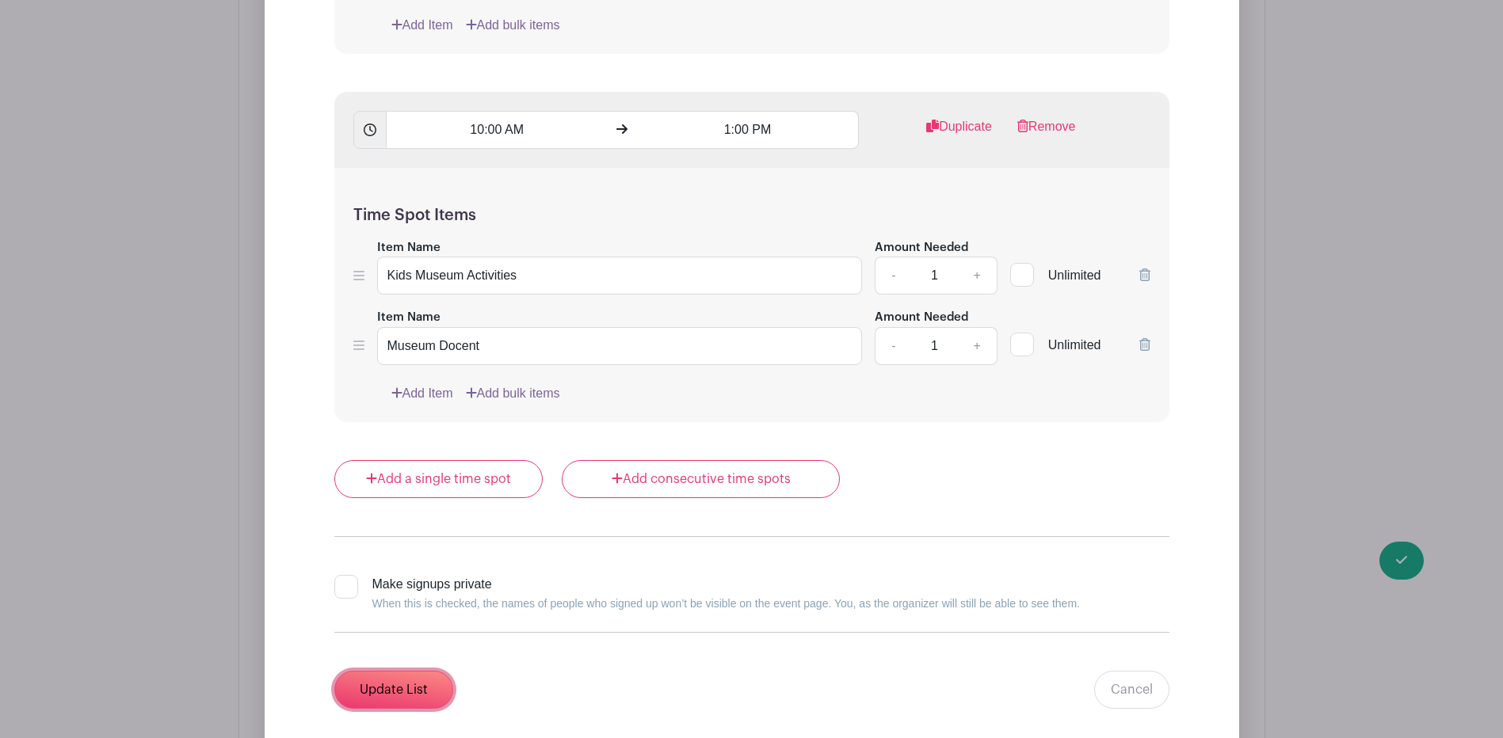
click at [375, 678] on input "Update List" at bounding box center [393, 690] width 119 height 38
